Goal: Find specific page/section: Find specific page/section

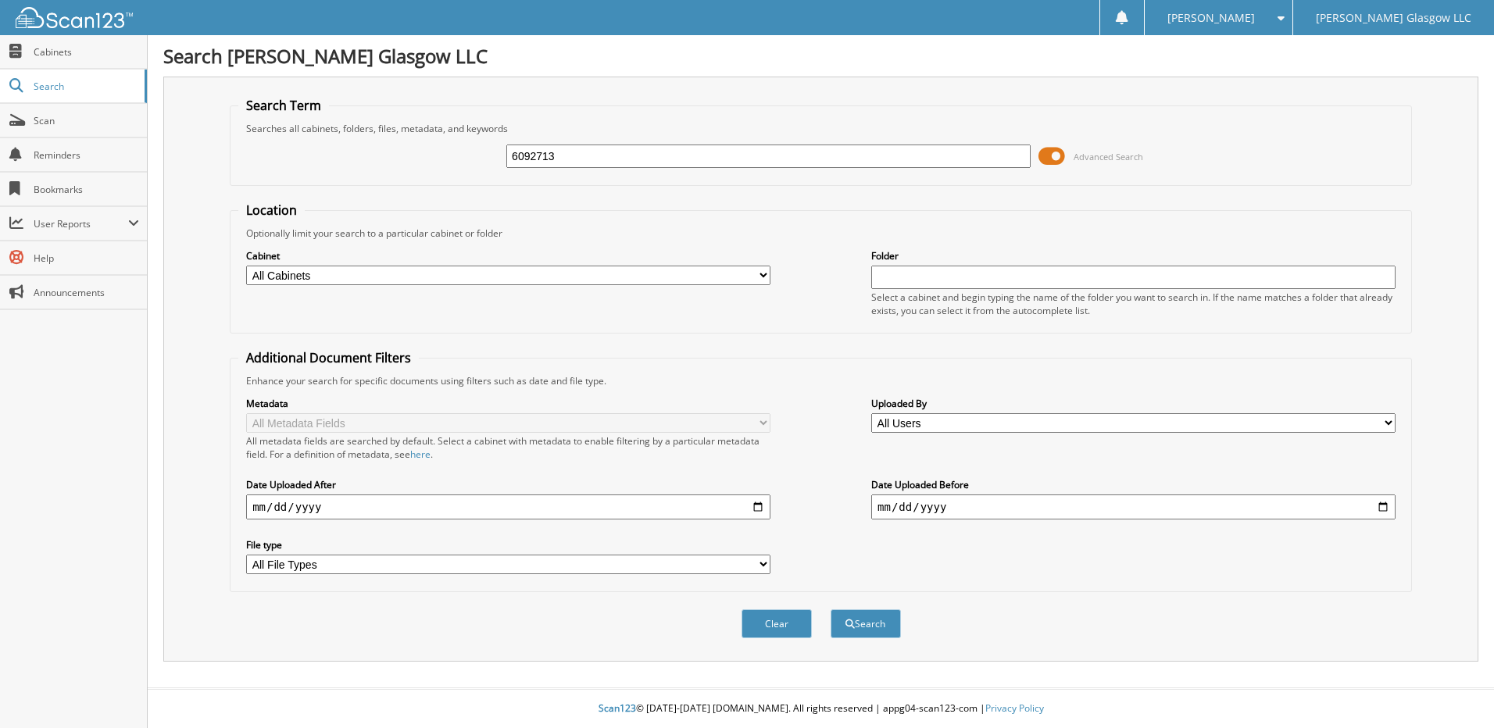
type input "6092713"
click at [831, 610] on button "Search" at bounding box center [866, 624] width 70 height 29
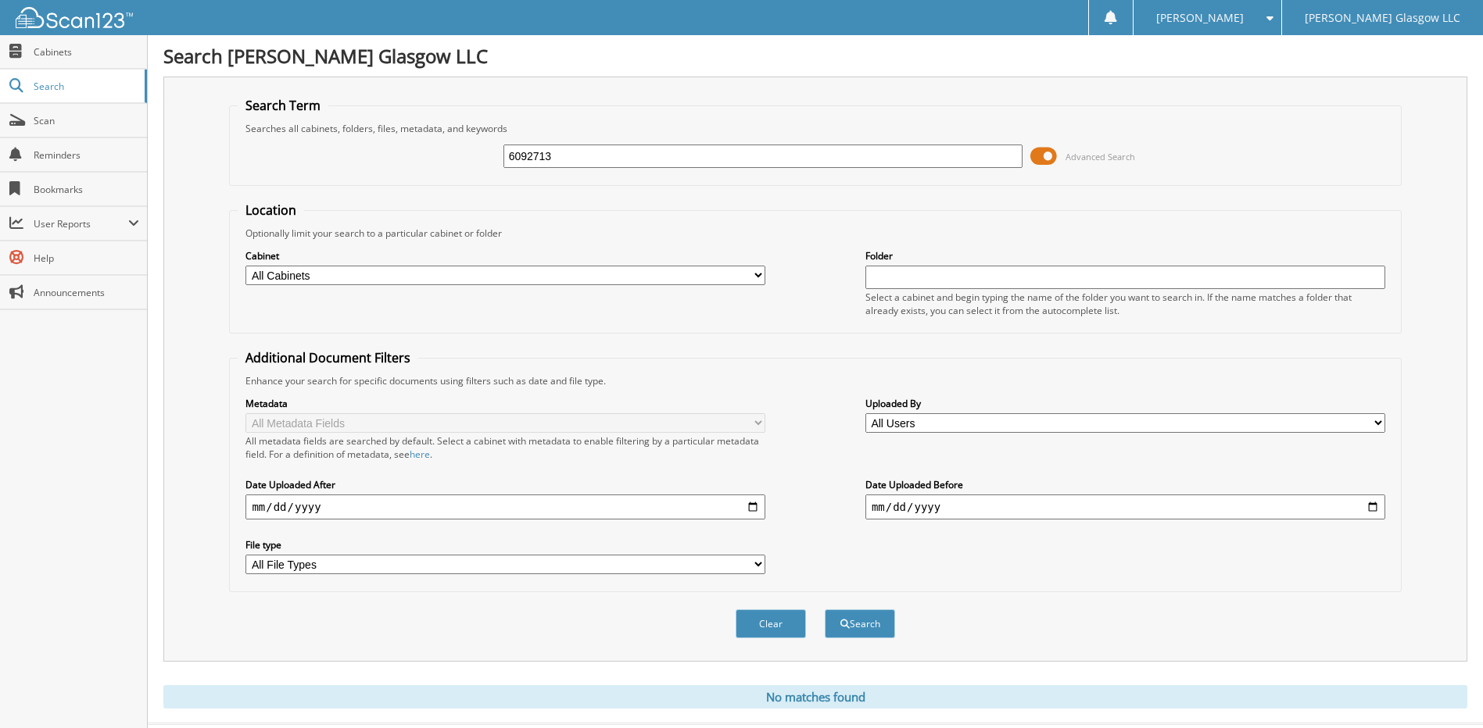
click at [1046, 155] on span at bounding box center [1043, 156] width 27 height 23
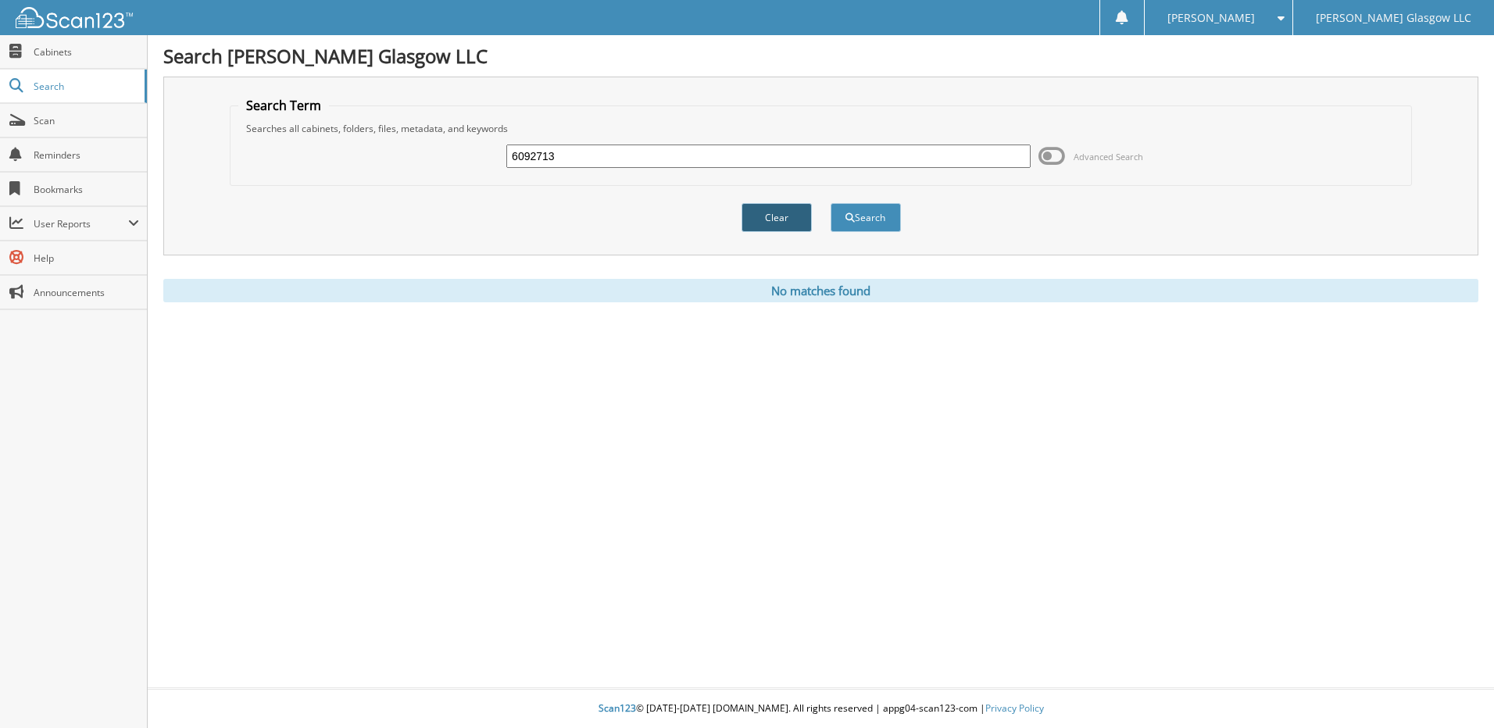
click at [796, 220] on button "Clear" at bounding box center [777, 217] width 70 height 29
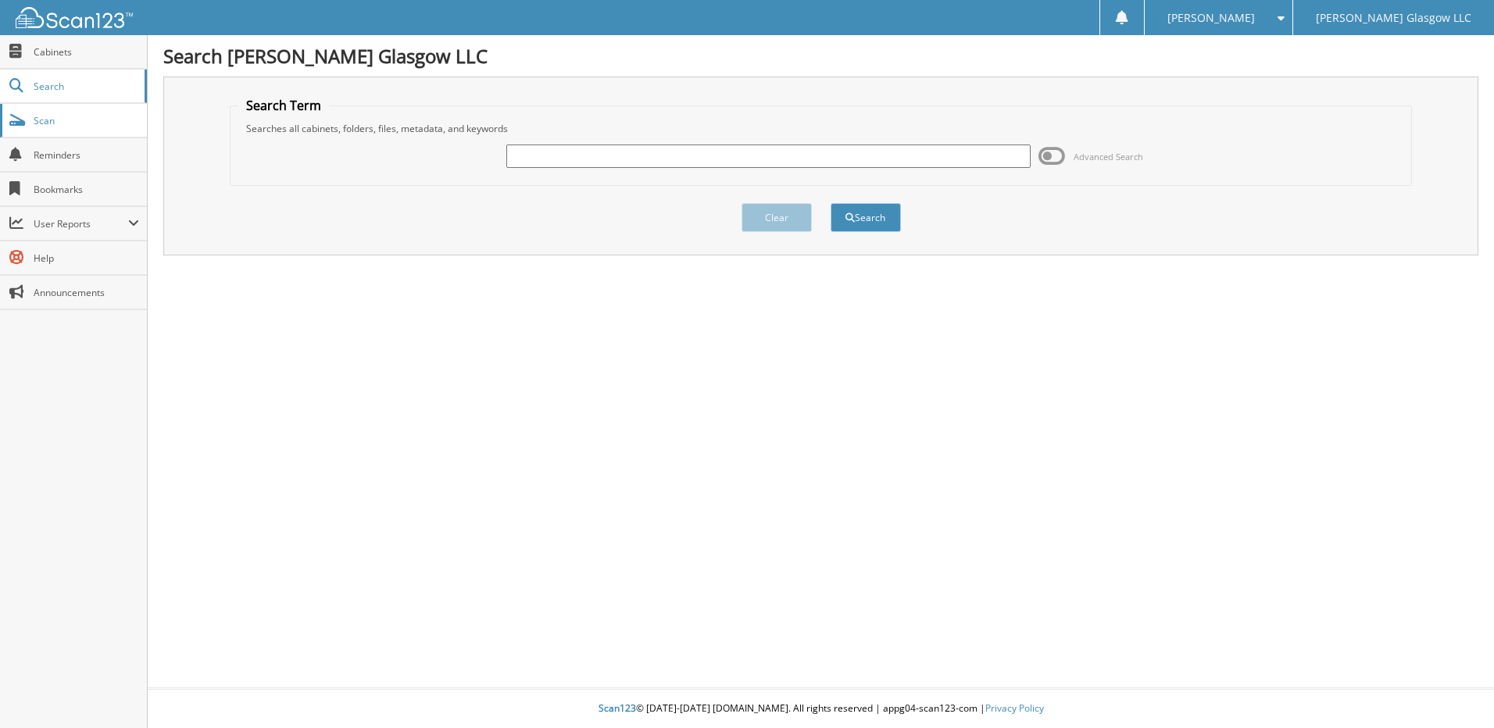
click at [66, 128] on link "Scan" at bounding box center [73, 121] width 147 height 34
